Goal: Navigation & Orientation: Find specific page/section

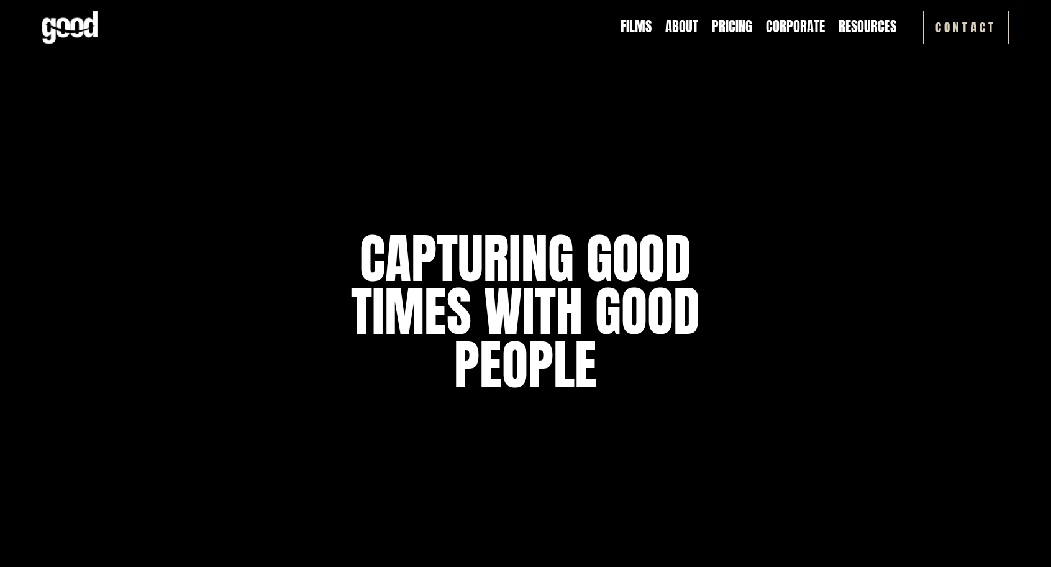
click at [787, 19] on link "Corporate" at bounding box center [795, 26] width 59 height 19
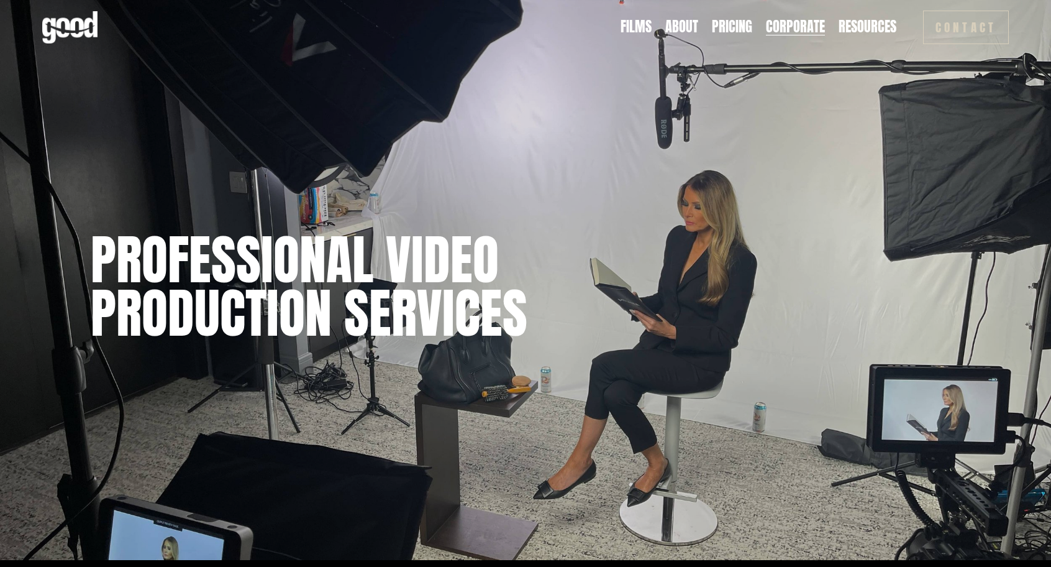
click at [741, 30] on link "Pricing" at bounding box center [732, 26] width 40 height 19
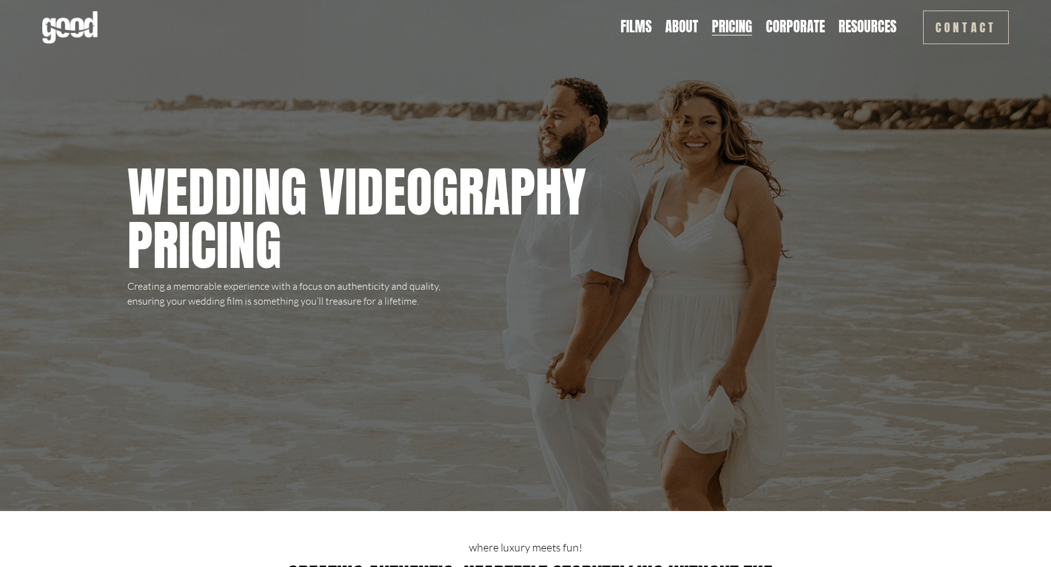
click at [652, 24] on link "Films" at bounding box center [636, 26] width 31 height 19
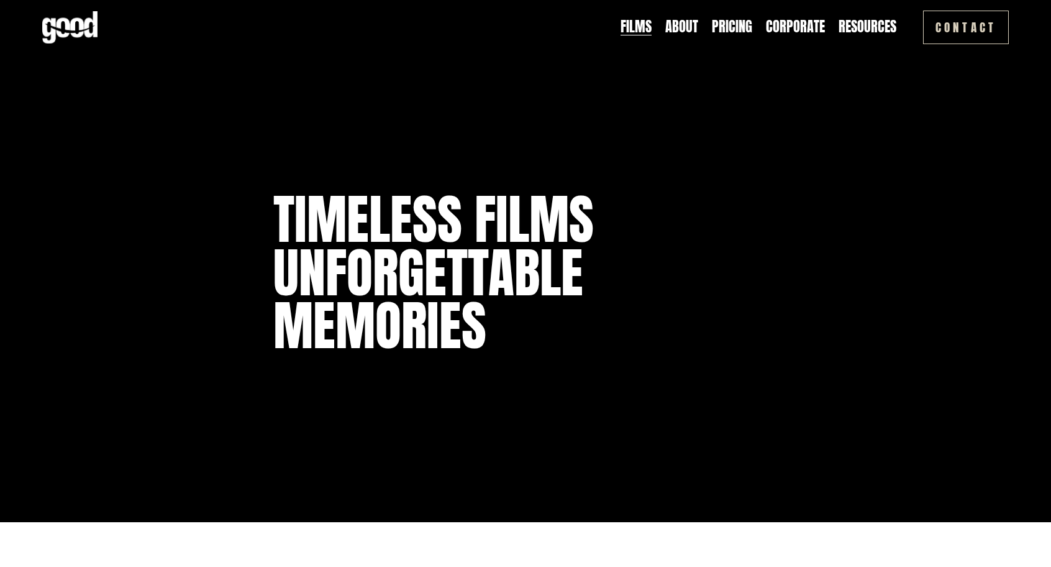
click at [812, 22] on link "Corporate" at bounding box center [795, 26] width 59 height 19
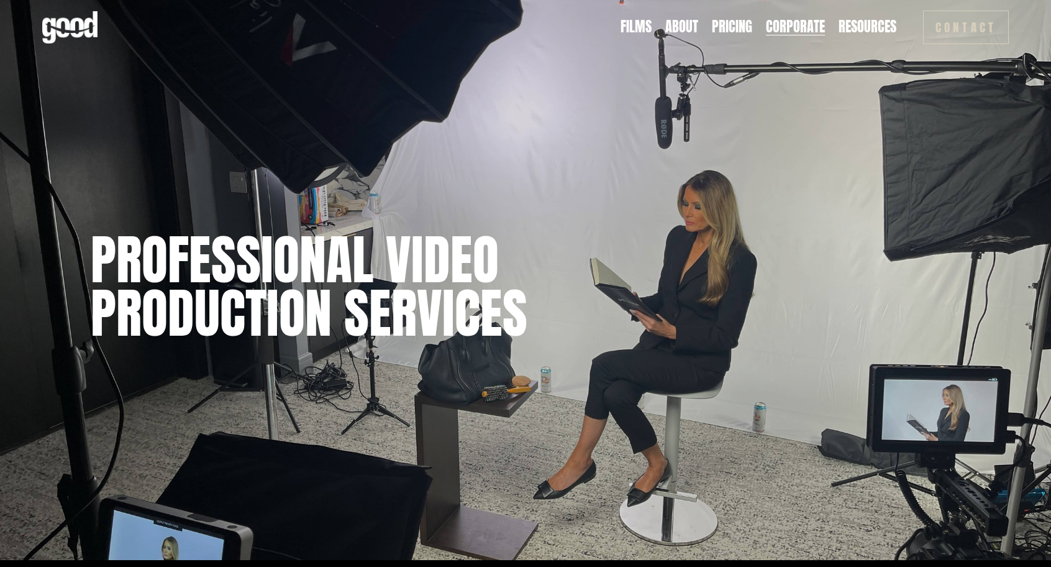
click at [738, 25] on link "Pricing" at bounding box center [732, 26] width 40 height 19
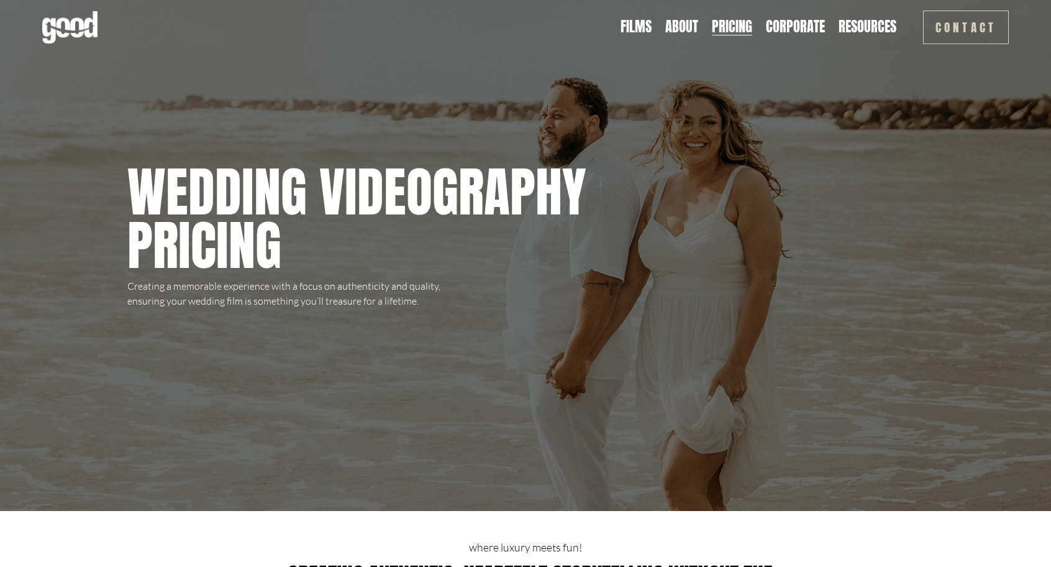
click at [682, 31] on link "About" at bounding box center [681, 26] width 33 height 19
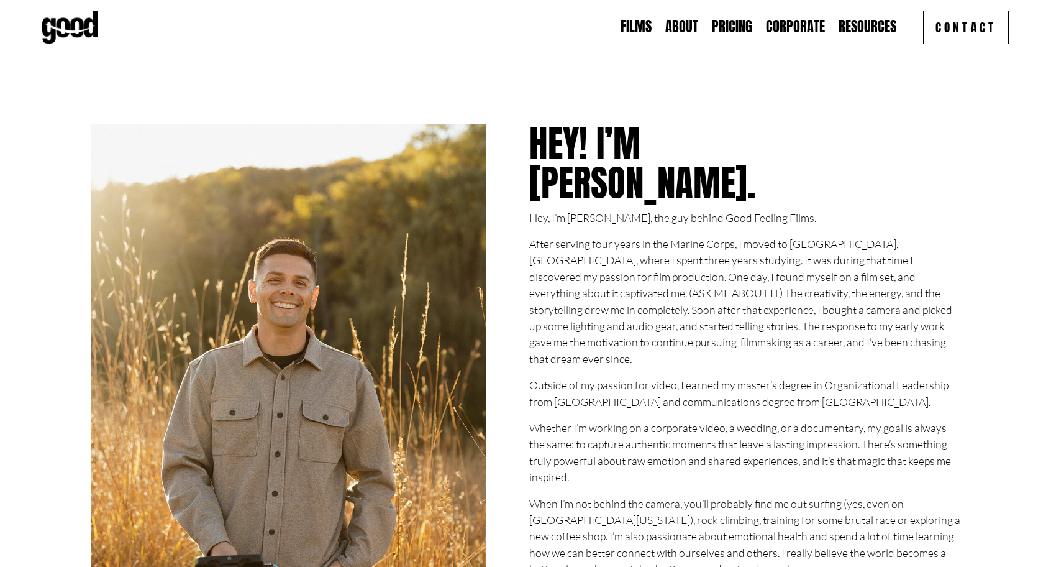
click at [644, 27] on link "Films" at bounding box center [636, 26] width 31 height 19
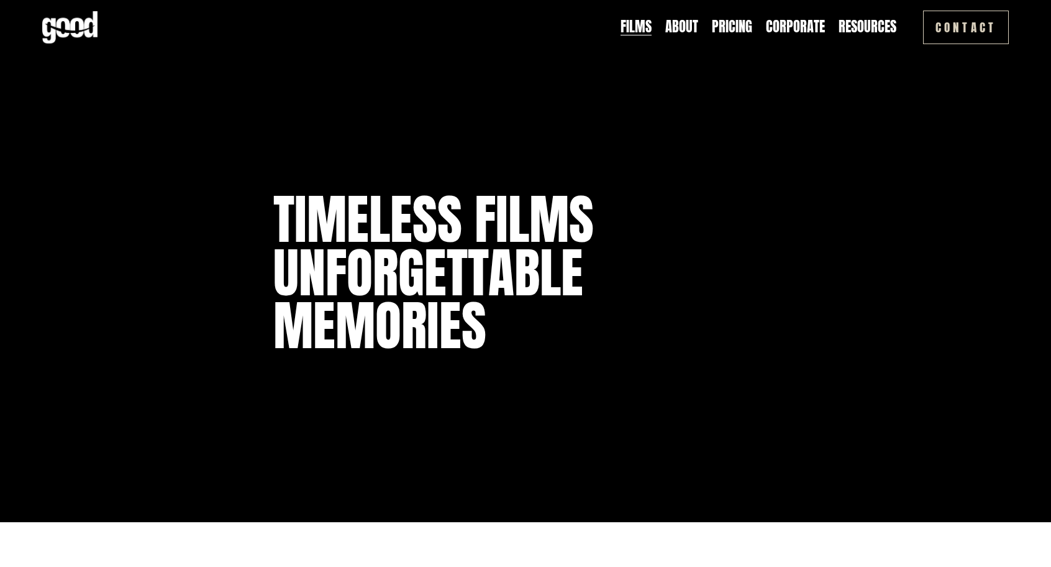
click at [729, 27] on link "Pricing" at bounding box center [732, 26] width 40 height 19
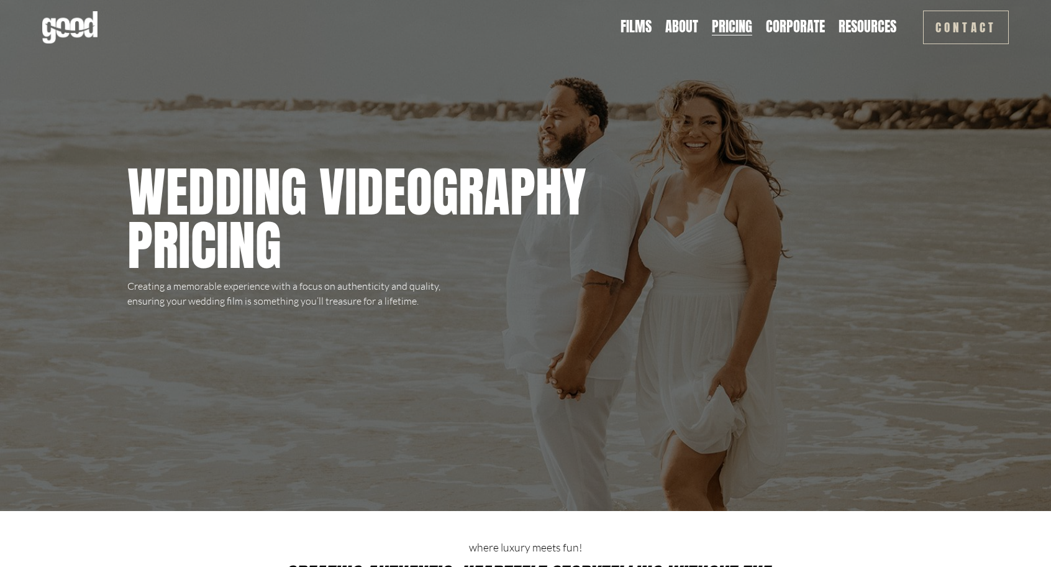
click at [671, 14] on div "Films About Pricing Corporate Resources Blog" at bounding box center [469, 27] width 855 height 32
click at [671, 17] on link "About" at bounding box center [681, 26] width 33 height 19
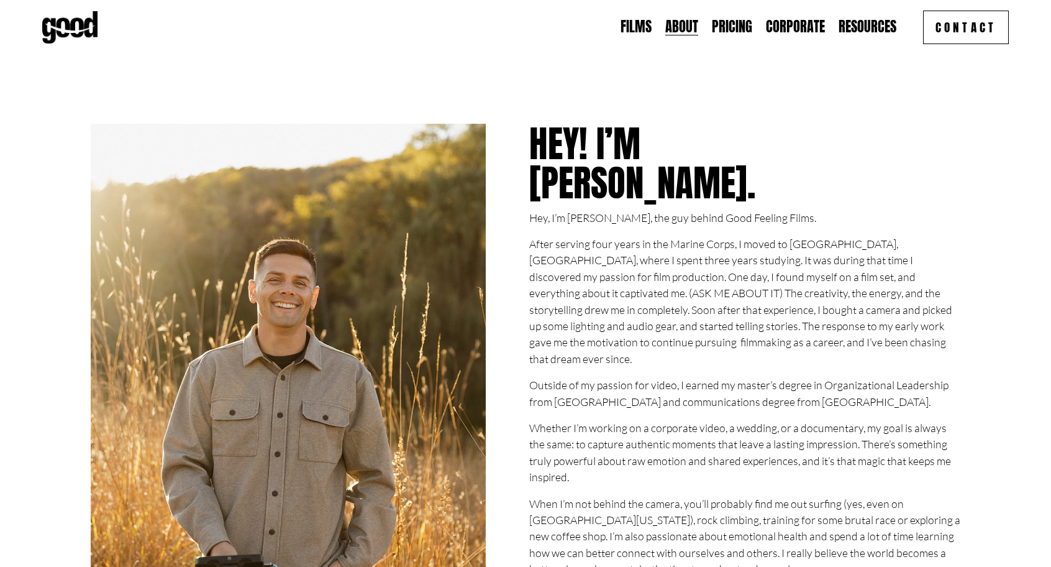
click at [813, 37] on link "Corporate" at bounding box center [795, 26] width 59 height 19
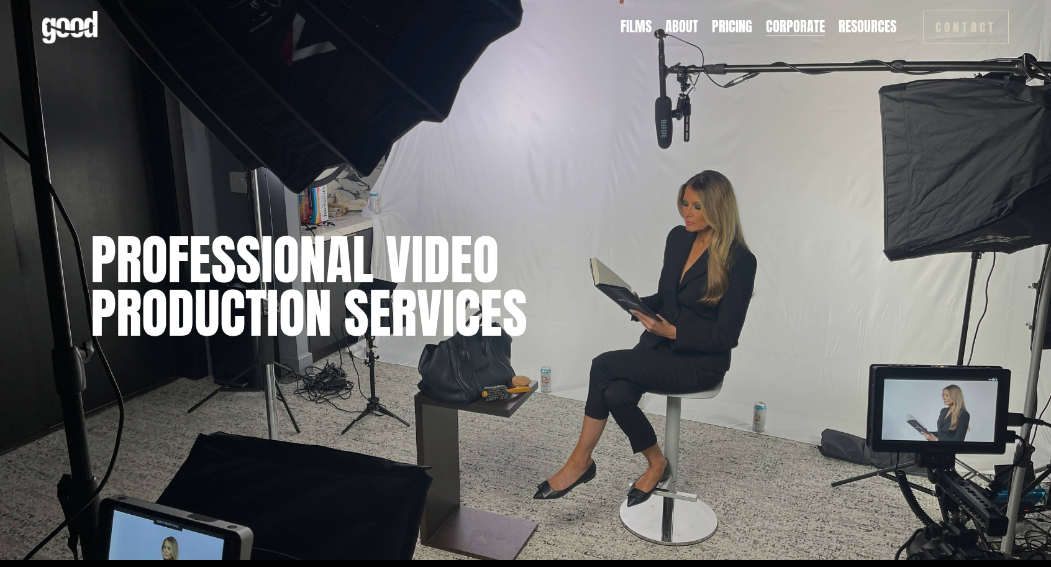
click at [859, 29] on span "Resources" at bounding box center [868, 27] width 58 height 17
click at [744, 29] on link "Pricing" at bounding box center [732, 26] width 40 height 19
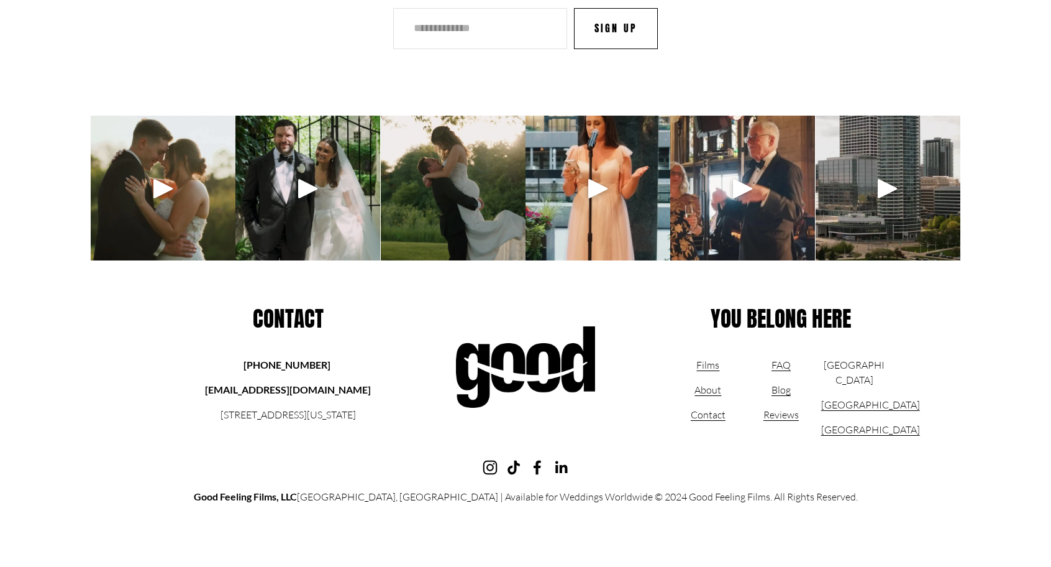
scroll to position [3265, 0]
drag, startPoint x: 348, startPoint y: 390, endPoint x: 218, endPoint y: 394, distance: 129.9
click at [218, 394] on p "[EMAIL_ADDRESS][DOMAIN_NAME]" at bounding box center [288, 389] width 176 height 15
drag, startPoint x: 218, startPoint y: 394, endPoint x: 355, endPoint y: 388, distance: 137.4
click at [355, 388] on p "[EMAIL_ADDRESS][DOMAIN_NAME]" at bounding box center [288, 389] width 176 height 15
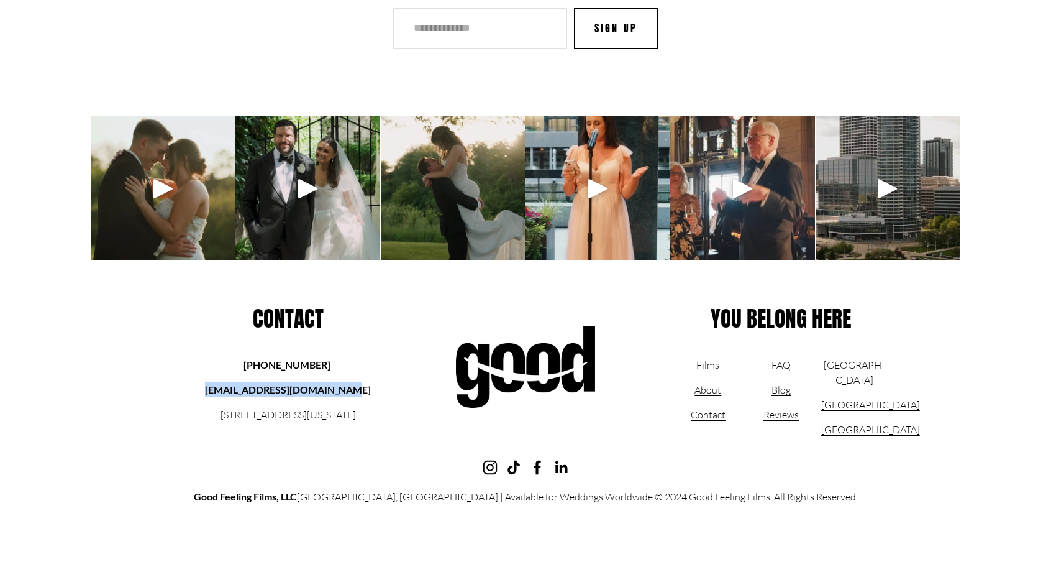
copy strong "[EMAIL_ADDRESS][DOMAIN_NAME]"
click at [651, 171] on div at bounding box center [598, 188] width 145 height 145
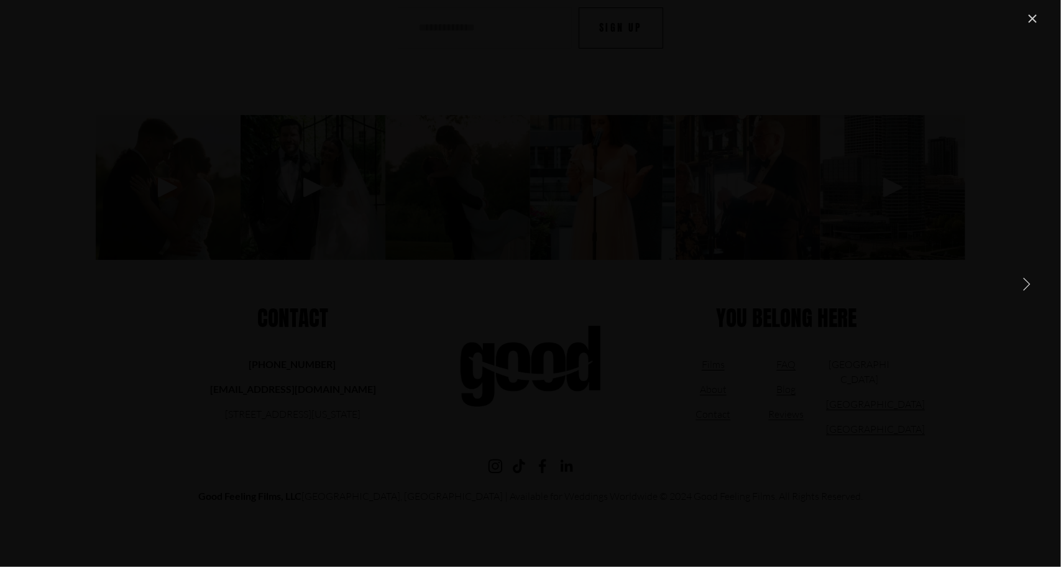
click at [1026, 274] on link "Next Item" at bounding box center [1025, 283] width 27 height 27
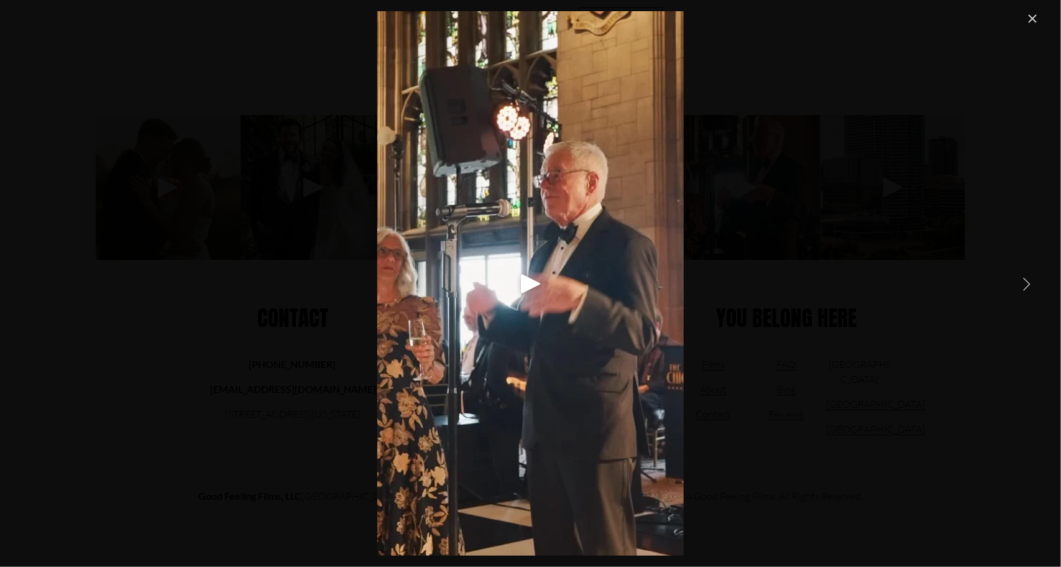
click at [1018, 274] on link "Next Item" at bounding box center [1025, 283] width 27 height 27
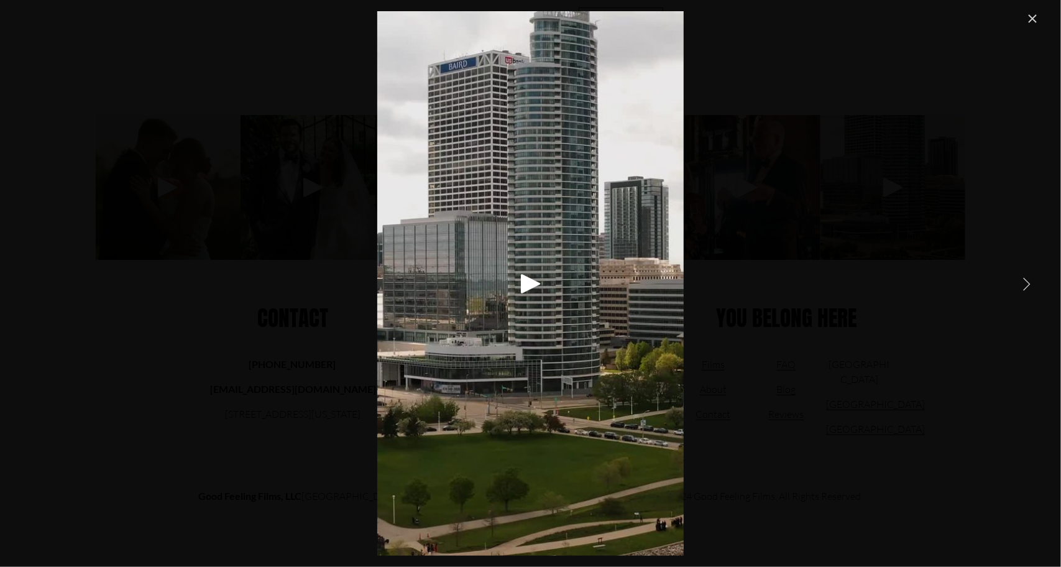
click at [1018, 274] on link "Next Item" at bounding box center [1025, 283] width 27 height 27
click at [1035, 23] on link "Close" at bounding box center [1032, 18] width 15 height 15
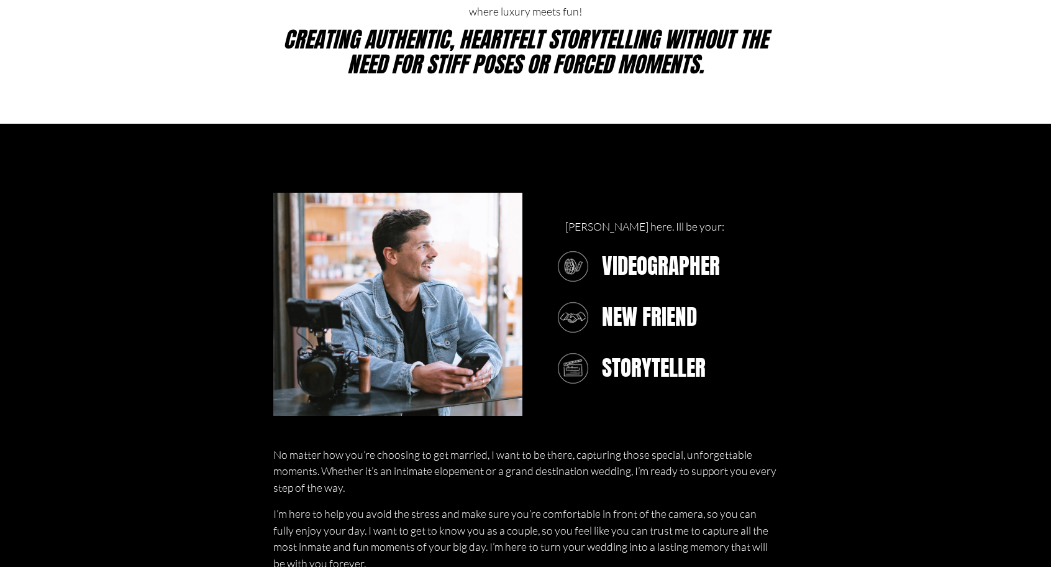
scroll to position [656, 0]
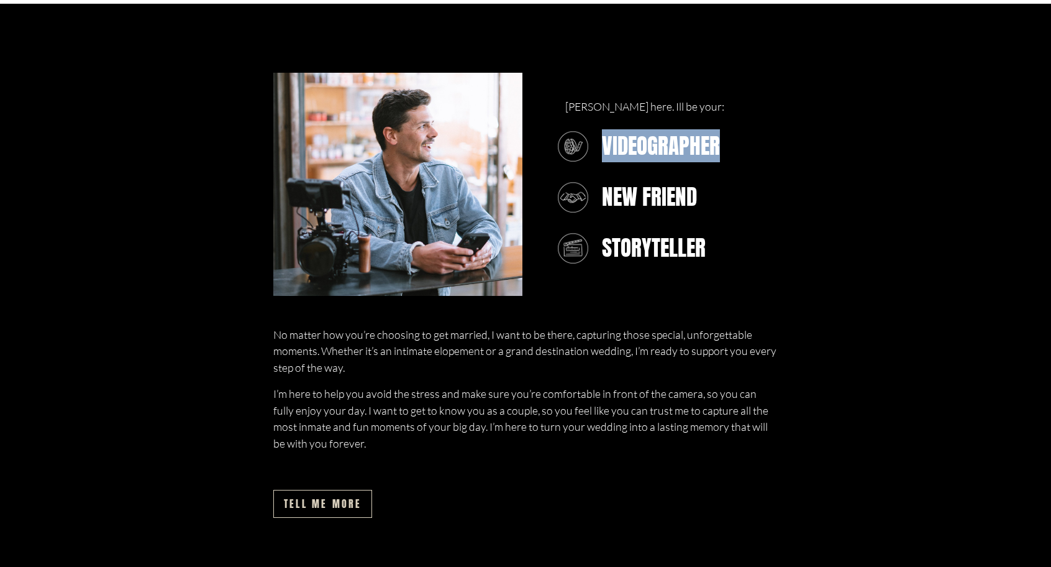
drag, startPoint x: 605, startPoint y: 145, endPoint x: 751, endPoint y: 158, distance: 146.0
click at [751, 158] on h3 "VIDEOGRAPHER" at bounding box center [744, 146] width 285 height 25
click at [757, 158] on h3 "VIDEOGRAPHER" at bounding box center [744, 146] width 285 height 25
click at [724, 158] on h3 "VIDEOGRAPHER" at bounding box center [744, 146] width 285 height 25
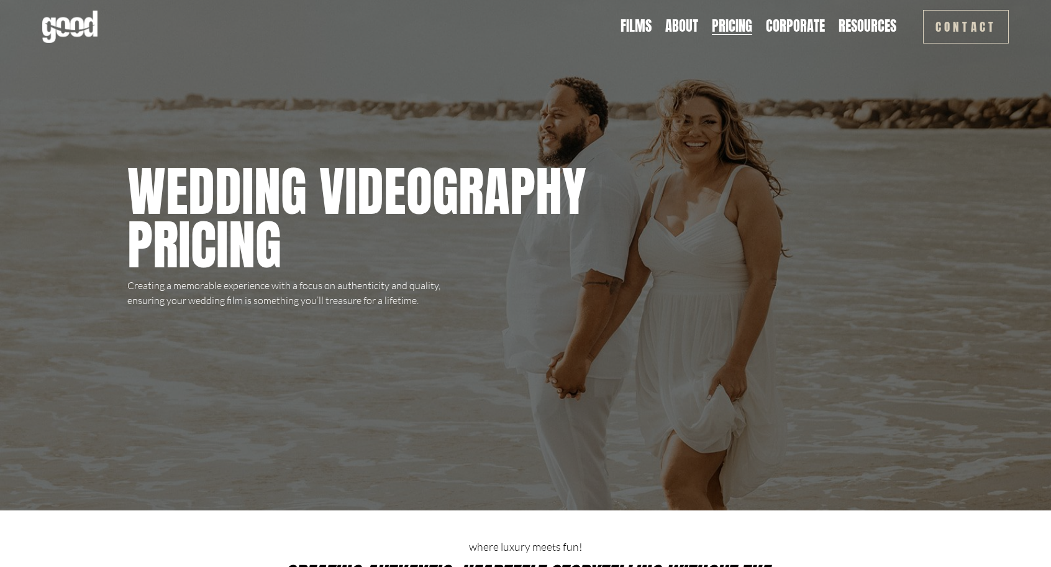
scroll to position [0, 0]
click at [675, 28] on link "About" at bounding box center [681, 26] width 33 height 19
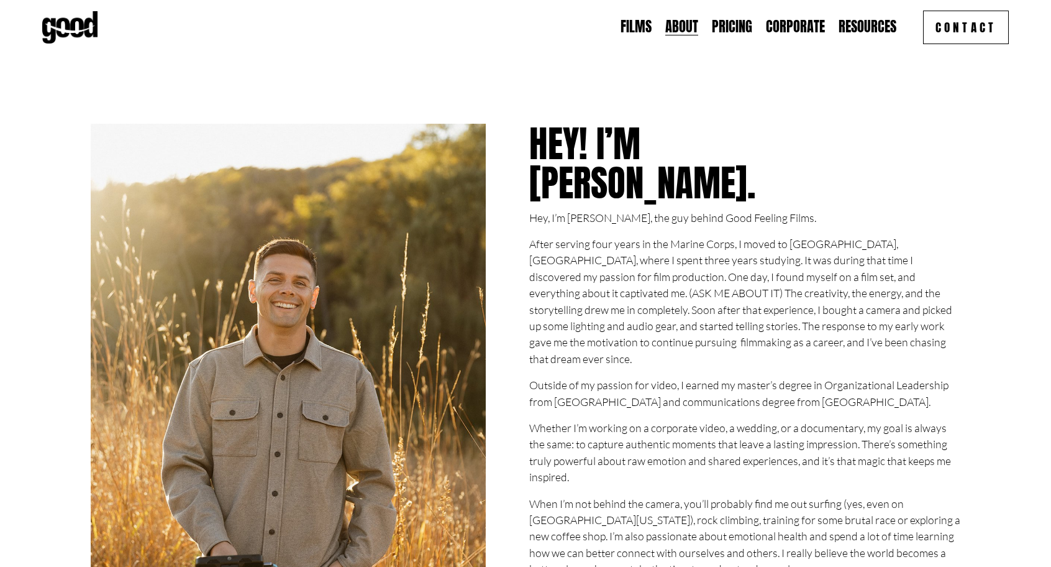
click at [734, 27] on link "Pricing" at bounding box center [732, 26] width 40 height 19
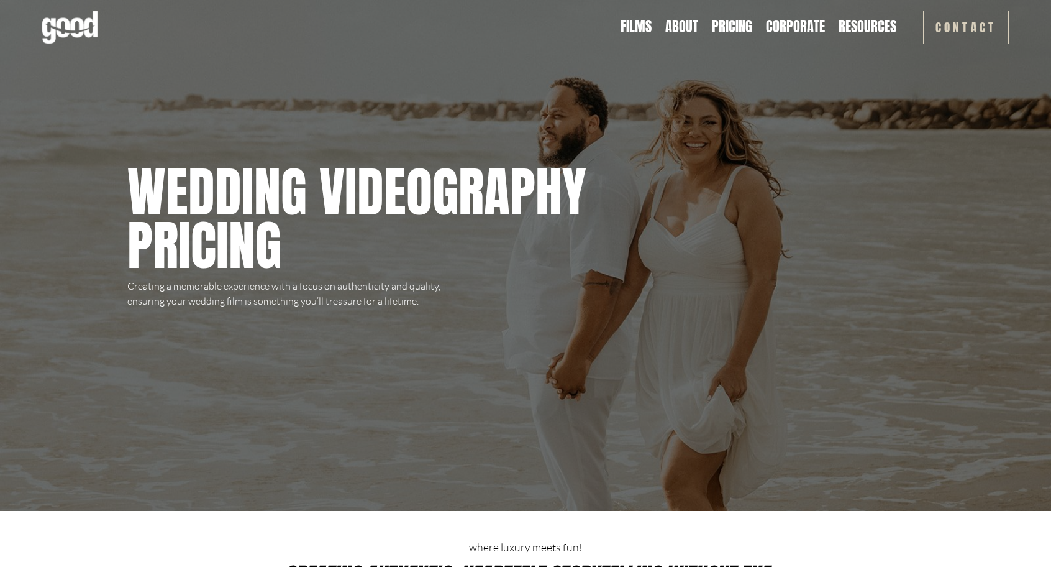
click at [800, 27] on link "Corporate" at bounding box center [795, 26] width 59 height 19
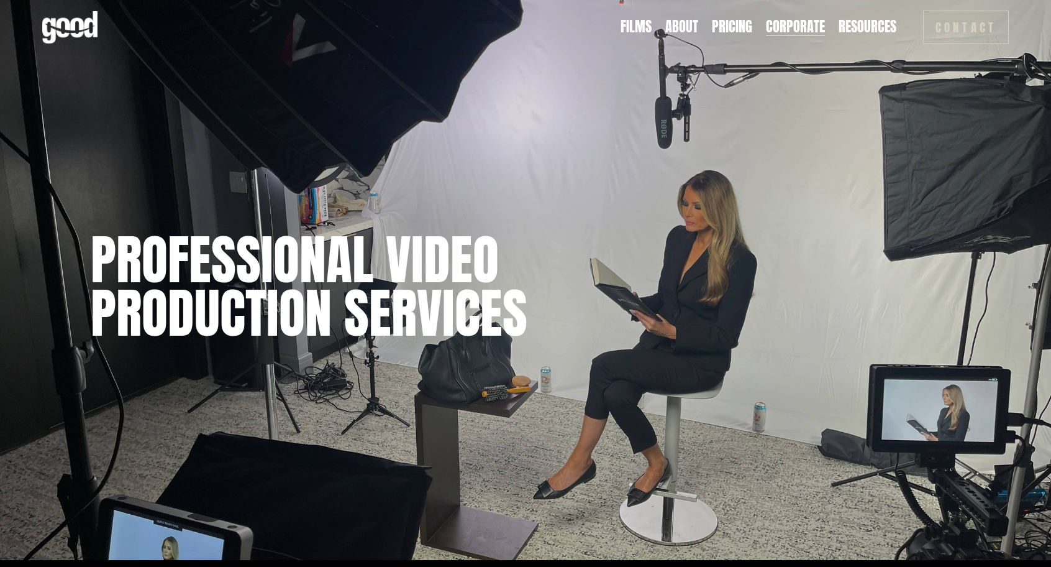
click at [734, 29] on link "Pricing" at bounding box center [732, 26] width 40 height 19
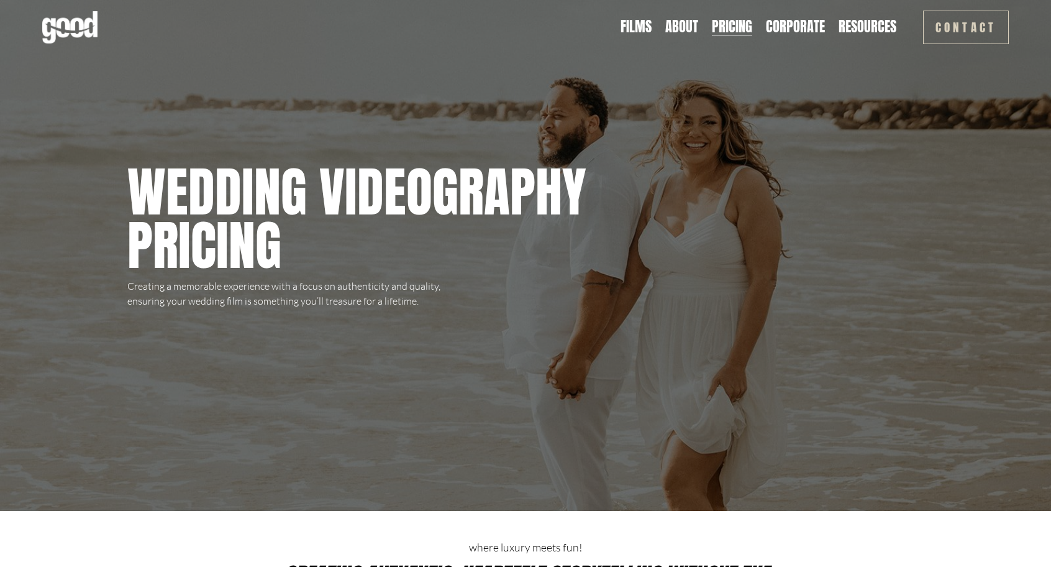
click at [645, 42] on div "Films About Pricing Corporate Resources Blog" at bounding box center [469, 27] width 855 height 32
click at [631, 32] on link "Films" at bounding box center [636, 26] width 31 height 19
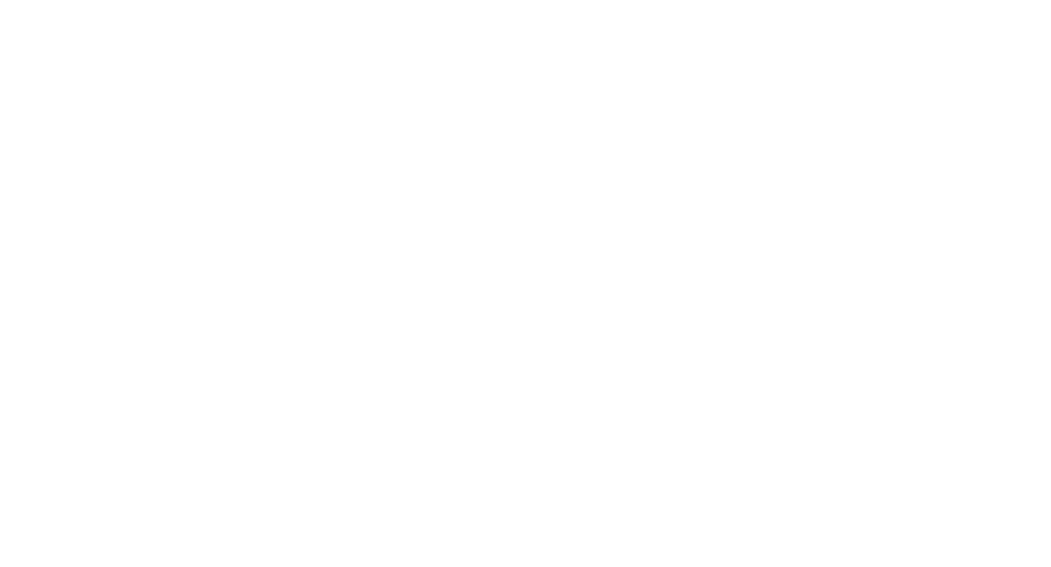
scroll to position [3604, 0]
